Goal: Task Accomplishment & Management: Manage account settings

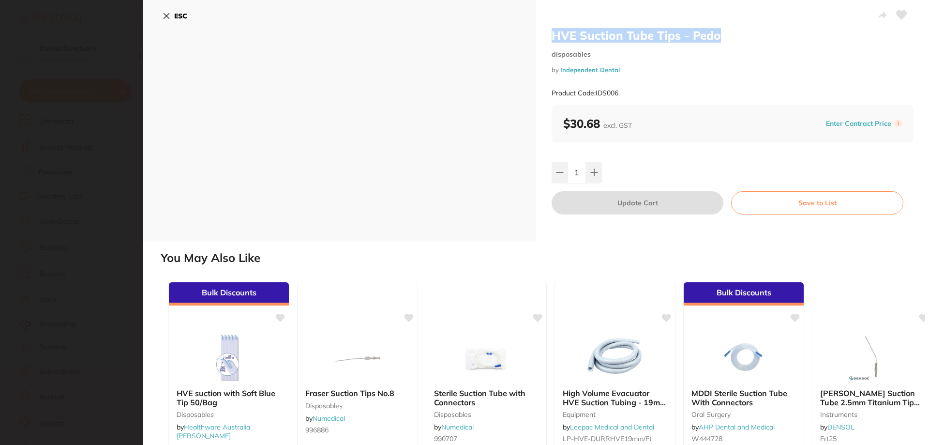
scroll to position [194, 0]
click at [165, 10] on button "ESC" at bounding box center [175, 16] width 25 height 16
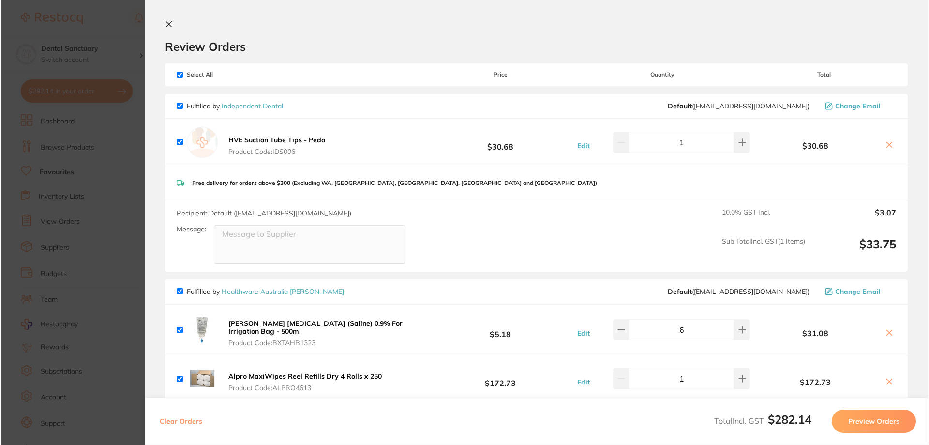
scroll to position [0, 0]
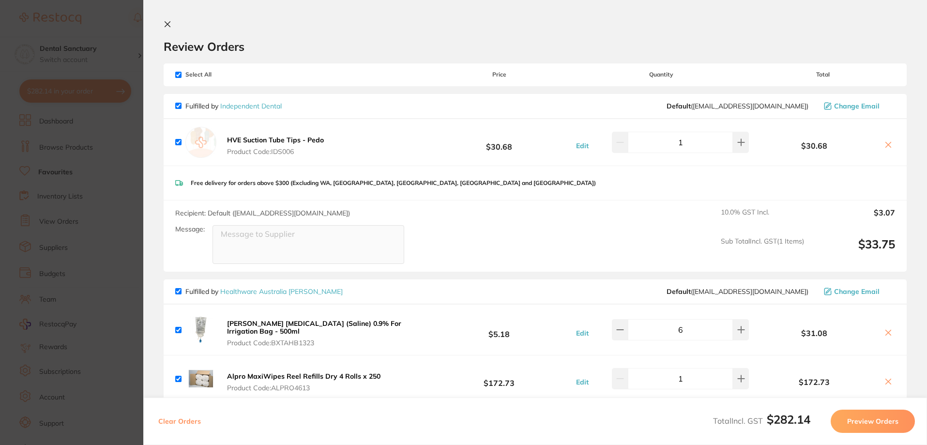
click at [166, 26] on icon at bounding box center [167, 24] width 5 height 5
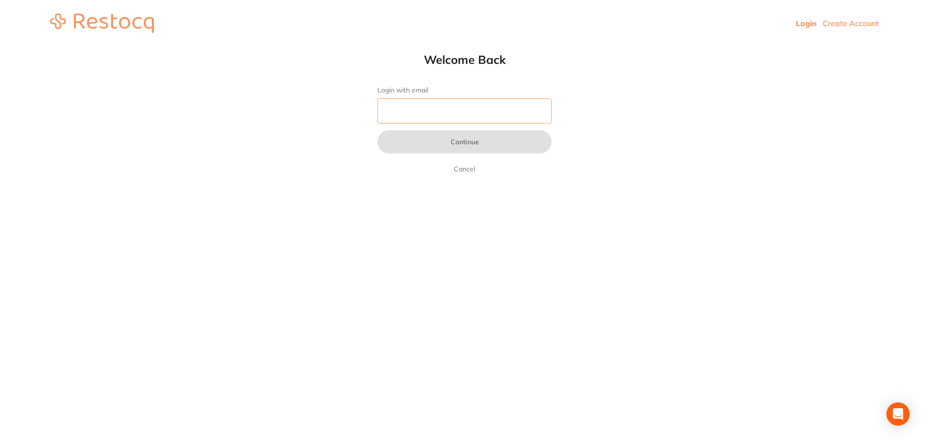
click at [470, 109] on input "Login with email" at bounding box center [464, 110] width 174 height 25
type input "[EMAIL_ADDRESS][DOMAIN_NAME]"
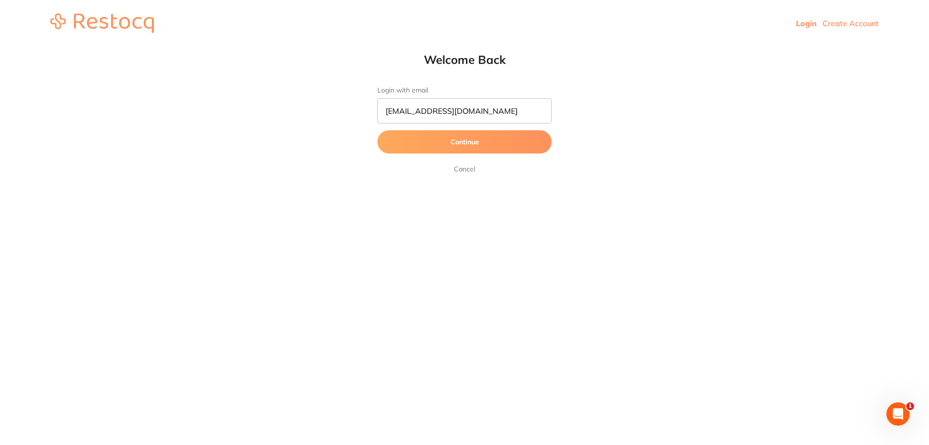
click at [462, 149] on button "Continue" at bounding box center [464, 141] width 174 height 23
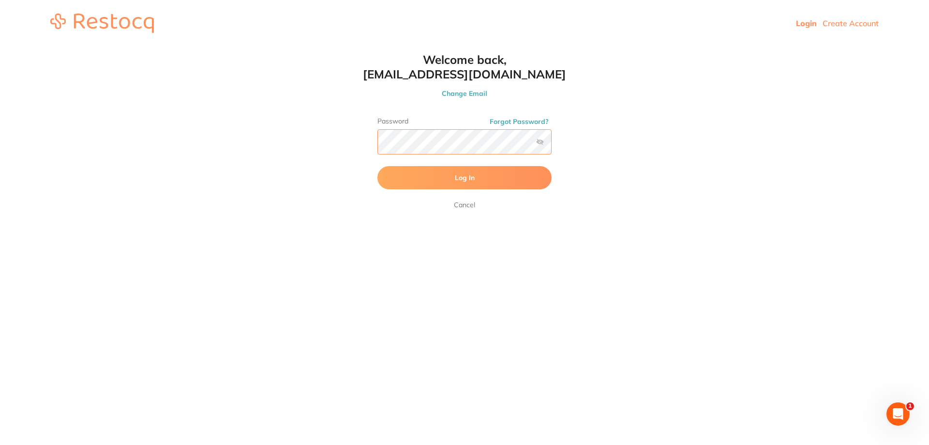
click at [377, 166] on button "Log In" at bounding box center [464, 177] width 174 height 23
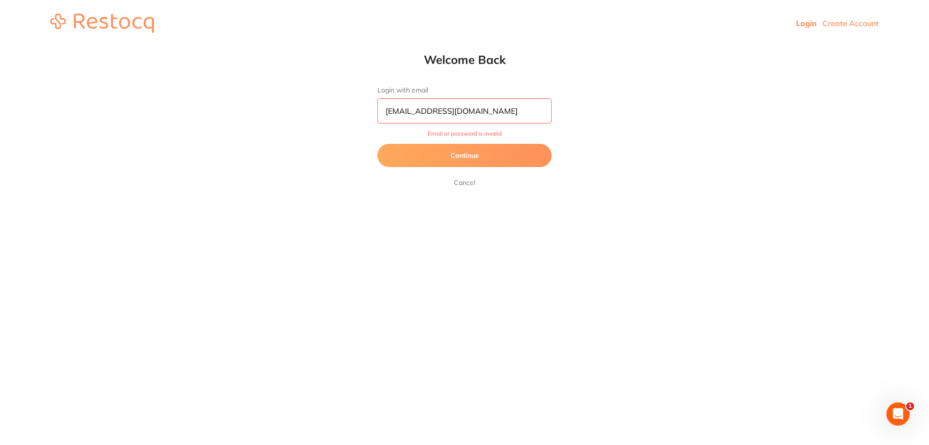
click at [455, 154] on button "Continue" at bounding box center [464, 155] width 174 height 23
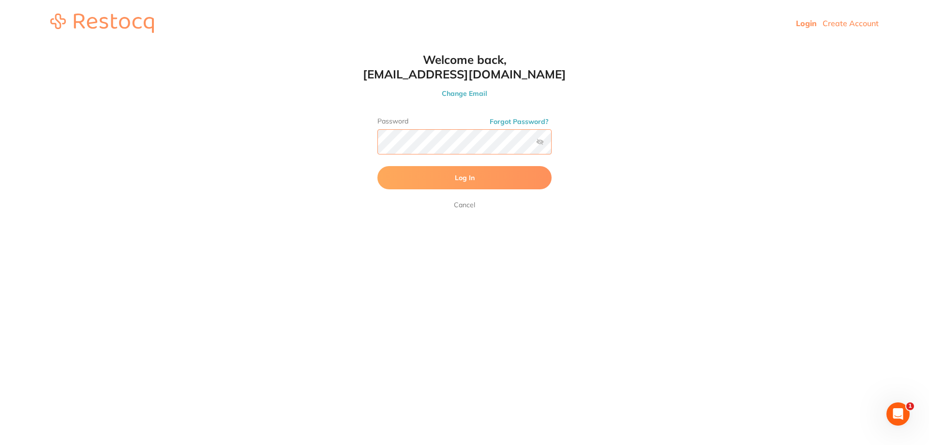
click at [348, 46] on html "Login Create Account Welcome Back Login with email [EMAIL_ADDRESS][DOMAIN_NAME]…" at bounding box center [464, 23] width 929 height 46
click at [439, 178] on button "Log In" at bounding box center [464, 177] width 174 height 23
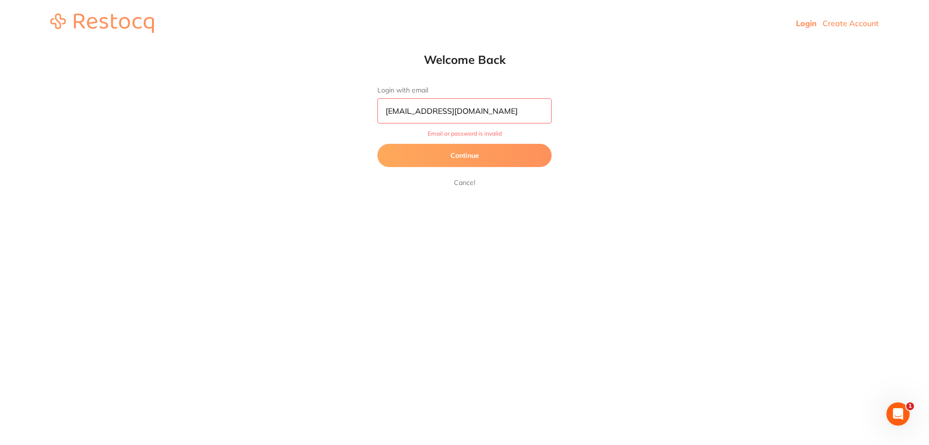
click at [463, 151] on button "Continue" at bounding box center [464, 155] width 174 height 23
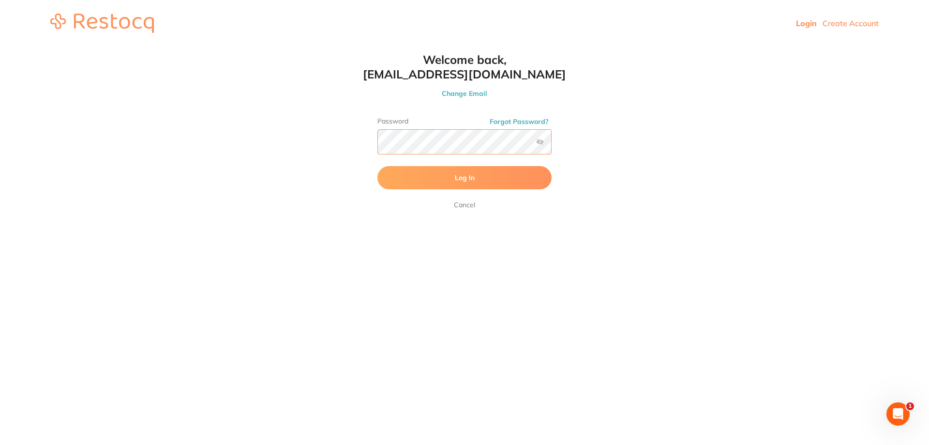
scroll to position [0, 0]
click at [369, 149] on div "Welcome back, [EMAIL_ADDRESS][DOMAIN_NAME] Change Email Password Forgot Passwor…" at bounding box center [464, 131] width 213 height 158
click at [468, 127] on div "Password Forgot Password?" at bounding box center [464, 139] width 174 height 45
click at [366, 135] on div "Welcome back, [EMAIL_ADDRESS][DOMAIN_NAME] Change Email Password Forgot Passwor…" at bounding box center [464, 131] width 213 height 158
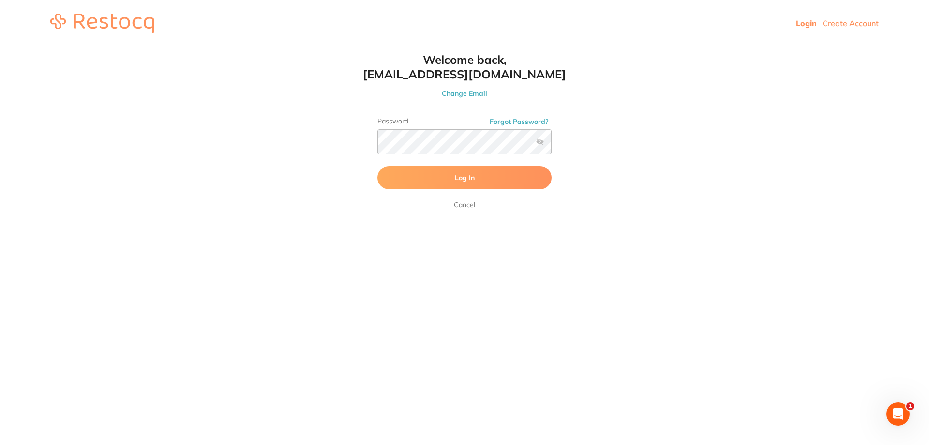
click at [447, 188] on button "Log In" at bounding box center [464, 177] width 174 height 23
